Goal: Use online tool/utility: Utilize a website feature to perform a specific function

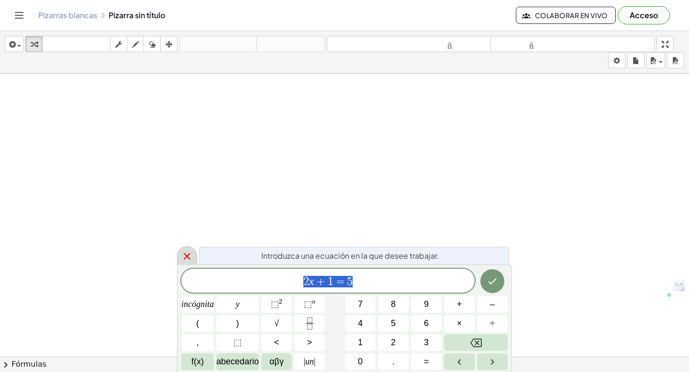
click at [187, 254] on icon at bounding box center [186, 256] width 11 height 11
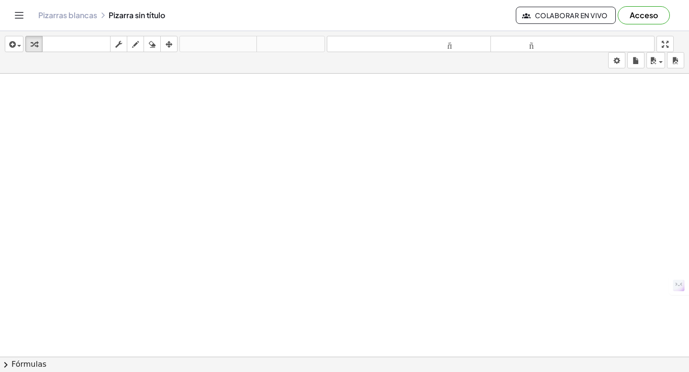
drag, startPoint x: 14, startPoint y: 81, endPoint x: 18, endPoint y: 91, distance: 10.7
drag, startPoint x: 21, startPoint y: 92, endPoint x: 38, endPoint y: 126, distance: 38.3
drag, startPoint x: 48, startPoint y: 107, endPoint x: 68, endPoint y: 80, distance: 33.4
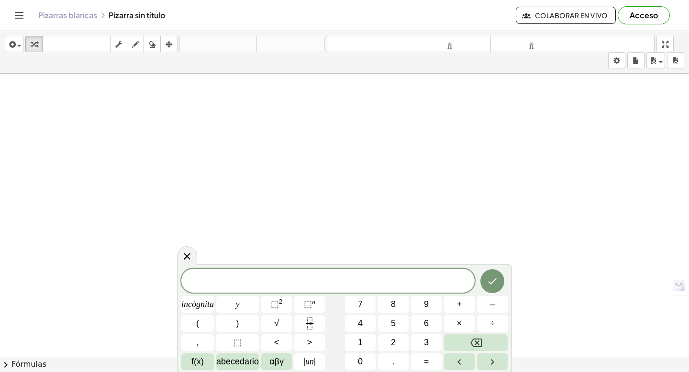
click at [191, 258] on icon at bounding box center [186, 256] width 11 height 11
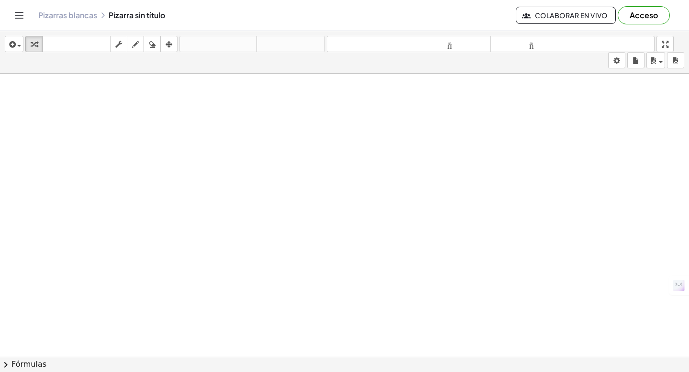
click at [10, 363] on span "chevron_right" at bounding box center [5, 364] width 11 height 11
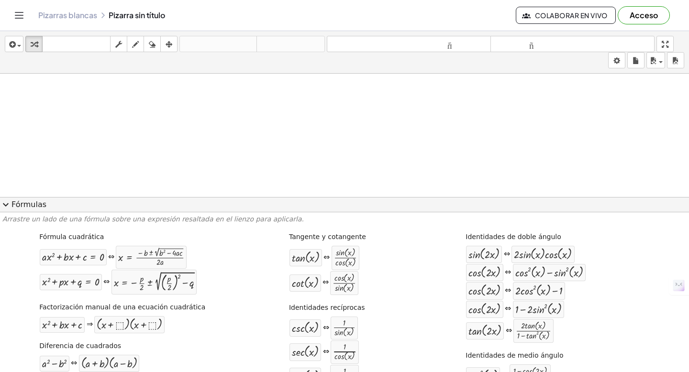
click at [9, 206] on span "expand_more" at bounding box center [5, 204] width 11 height 11
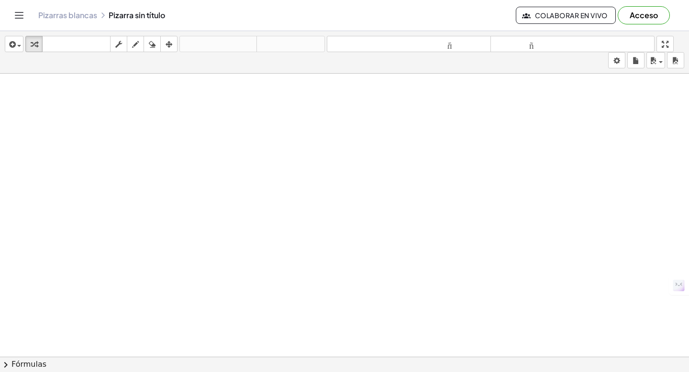
drag, startPoint x: 294, startPoint y: 164, endPoint x: 258, endPoint y: 162, distance: 35.9
drag, startPoint x: 247, startPoint y: 160, endPoint x: 231, endPoint y: 169, distance: 18.0
drag, startPoint x: 226, startPoint y: 162, endPoint x: 247, endPoint y: 162, distance: 21.0
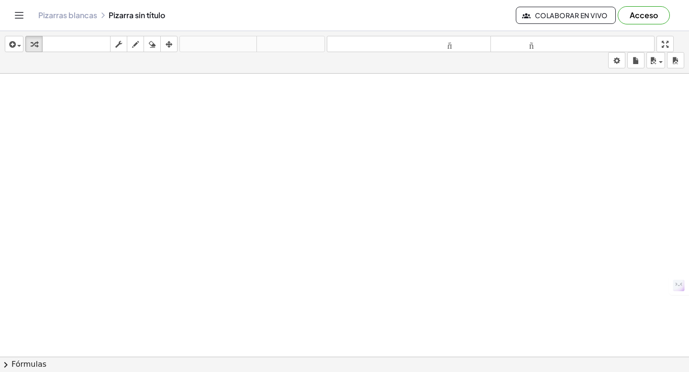
drag, startPoint x: 247, startPoint y: 162, endPoint x: 338, endPoint y: 134, distance: 95.0
click at [656, 64] on icon "button" at bounding box center [652, 60] width 9 height 11
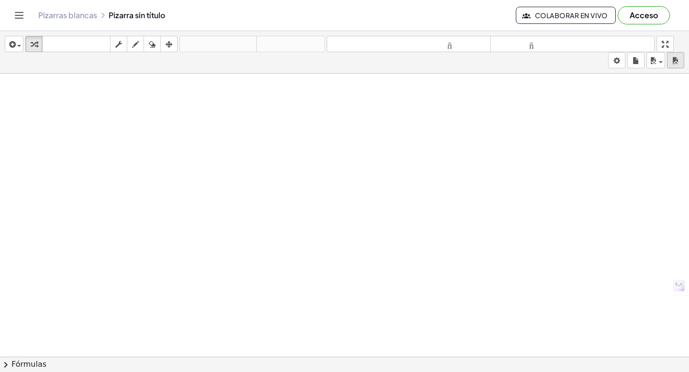
click at [0, 0] on div "Actividades matemáticas fáciles de comprender Empezar Banco de actividades Trab…" at bounding box center [344, 186] width 689 height 372
